Goal: Task Accomplishment & Management: Complete application form

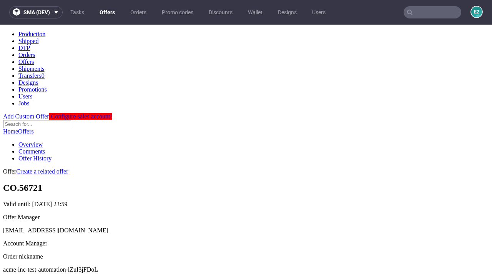
scroll to position [76, 0]
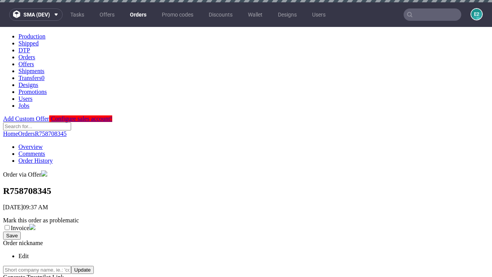
scroll to position [174, 0]
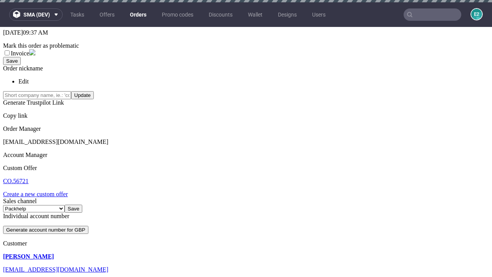
click at [39, 191] on link "Create a new custom offer" at bounding box center [35, 194] width 65 height 7
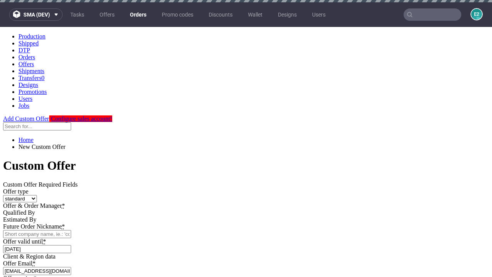
scroll to position [0, 0]
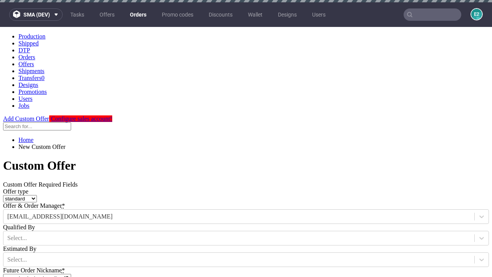
type input "acme-inc-test-automation-lZuI3jFDoL"
type input "[DATE]"
type input "[EMAIL_ADDRESS][DOMAIN_NAME]"
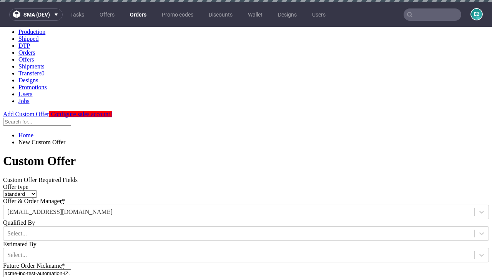
select select "gb"
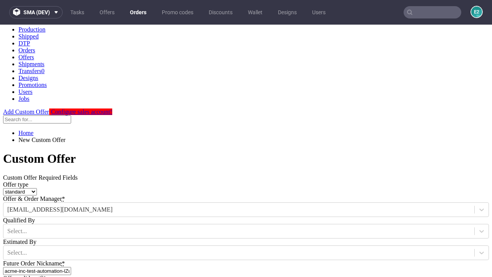
type input "[EMAIL_ADDRESS][DOMAIN_NAME]"
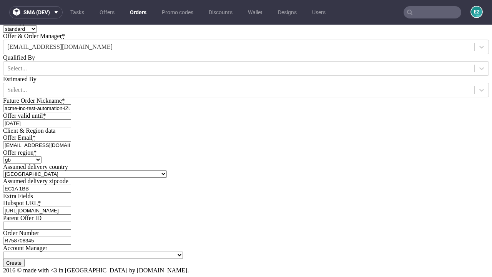
type input "[URL][DOMAIN_NAME]"
click at [25, 259] on input "Create" at bounding box center [14, 263] width 22 height 8
type input "Please wait..."
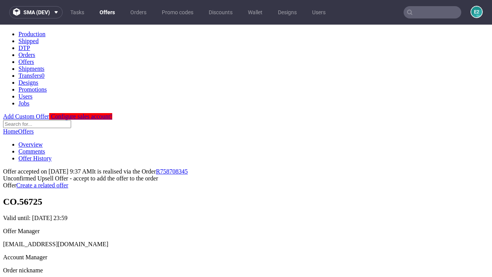
scroll to position [118, 0]
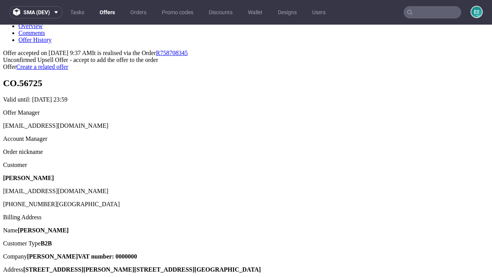
type input "In progress..."
